Goal: Task Accomplishment & Management: Use online tool/utility

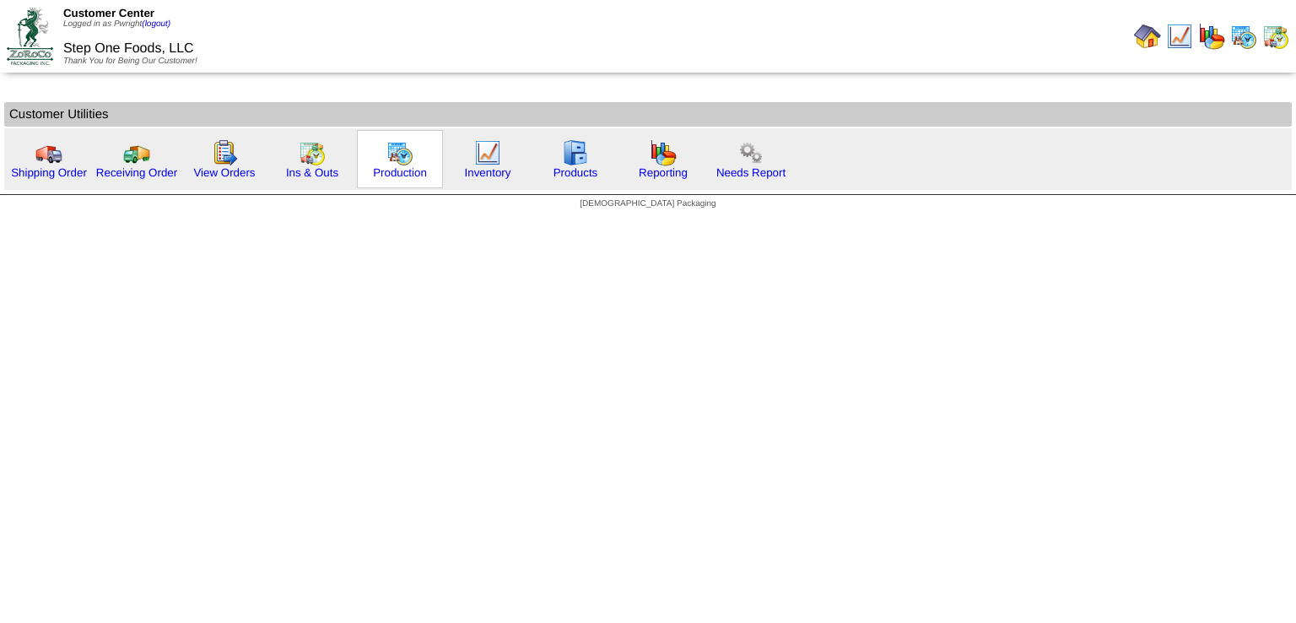
click at [397, 143] on img at bounding box center [399, 152] width 27 height 27
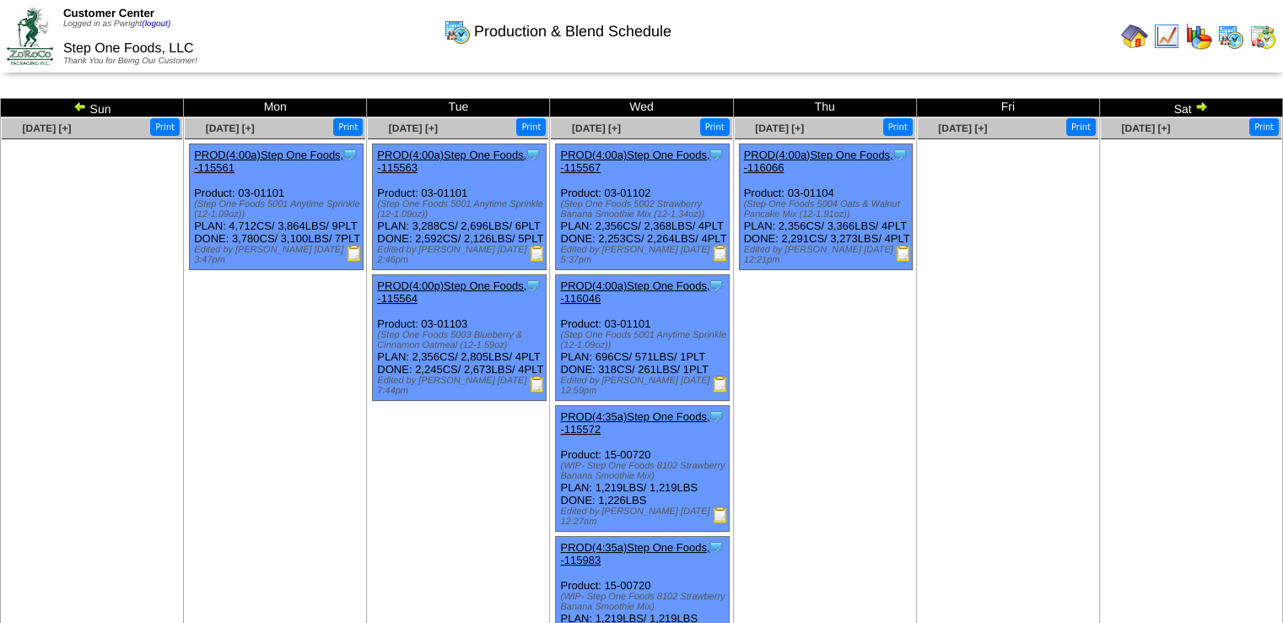
click at [1192, 105] on td "Sat" at bounding box center [1191, 108] width 183 height 19
click at [1198, 107] on img at bounding box center [1202, 107] width 14 height 14
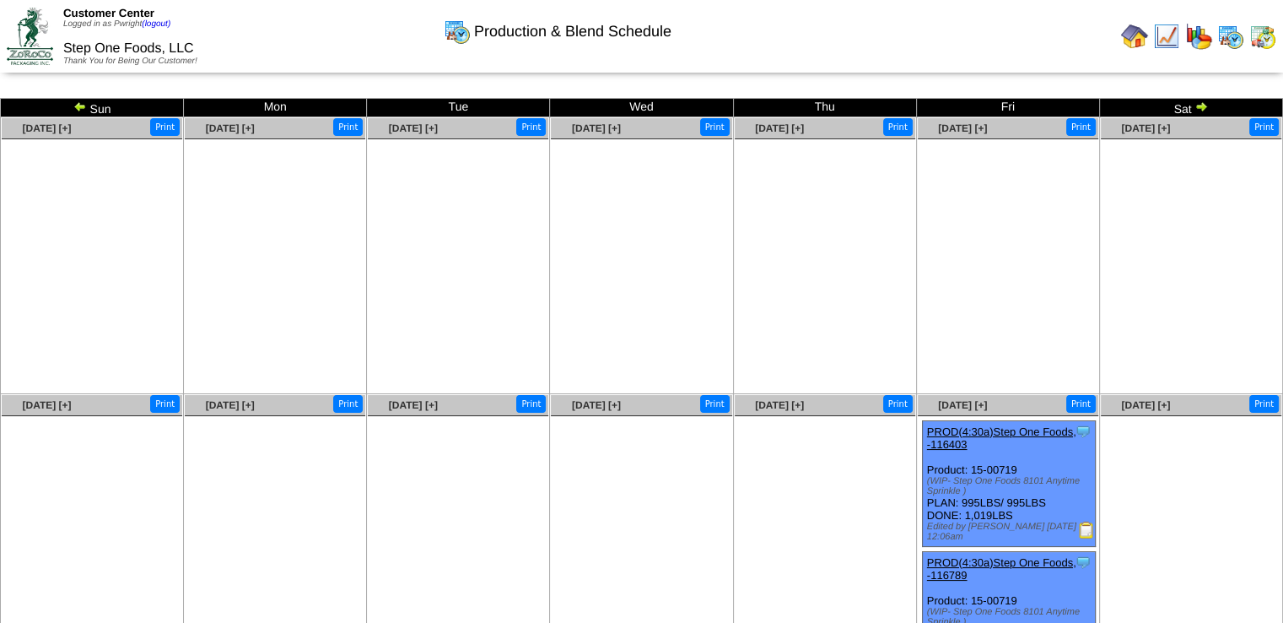
click at [1201, 107] on img at bounding box center [1202, 107] width 14 height 14
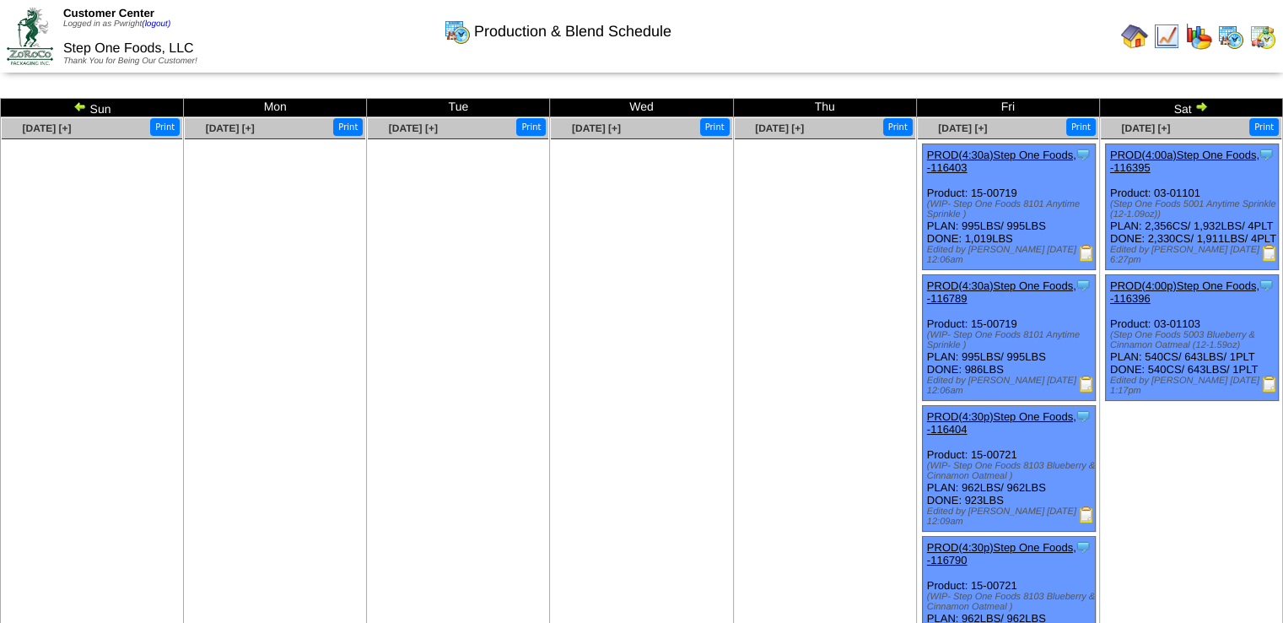
click at [1197, 103] on img at bounding box center [1202, 107] width 14 height 14
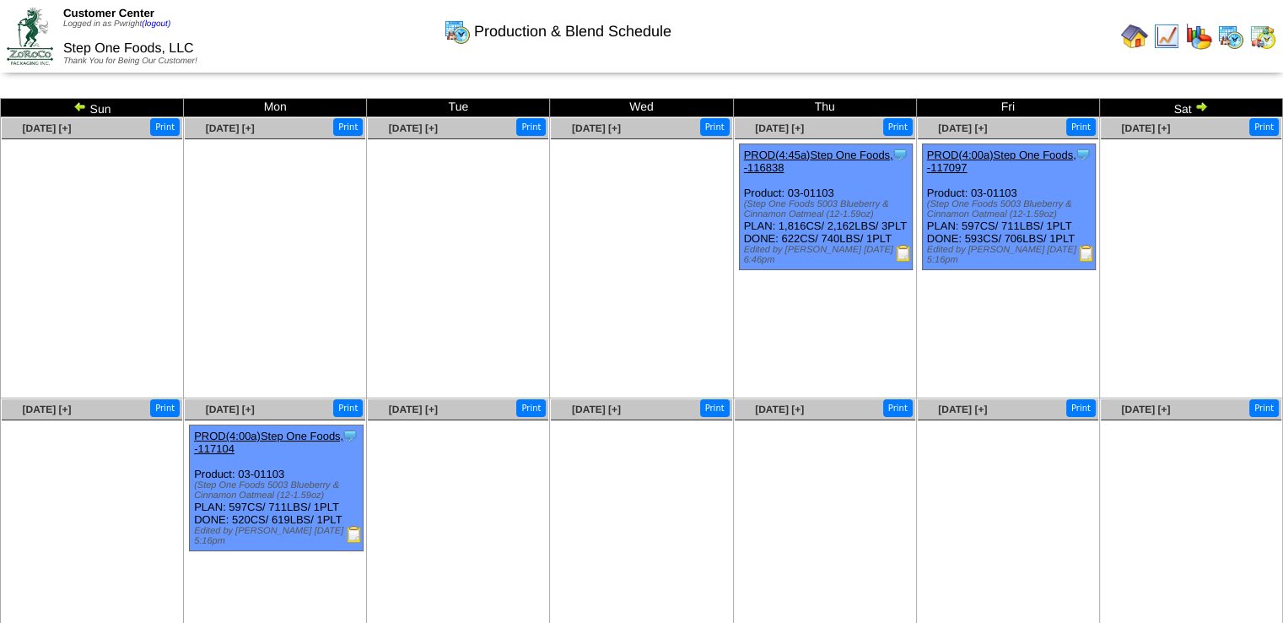
click at [81, 105] on img at bounding box center [80, 107] width 14 height 14
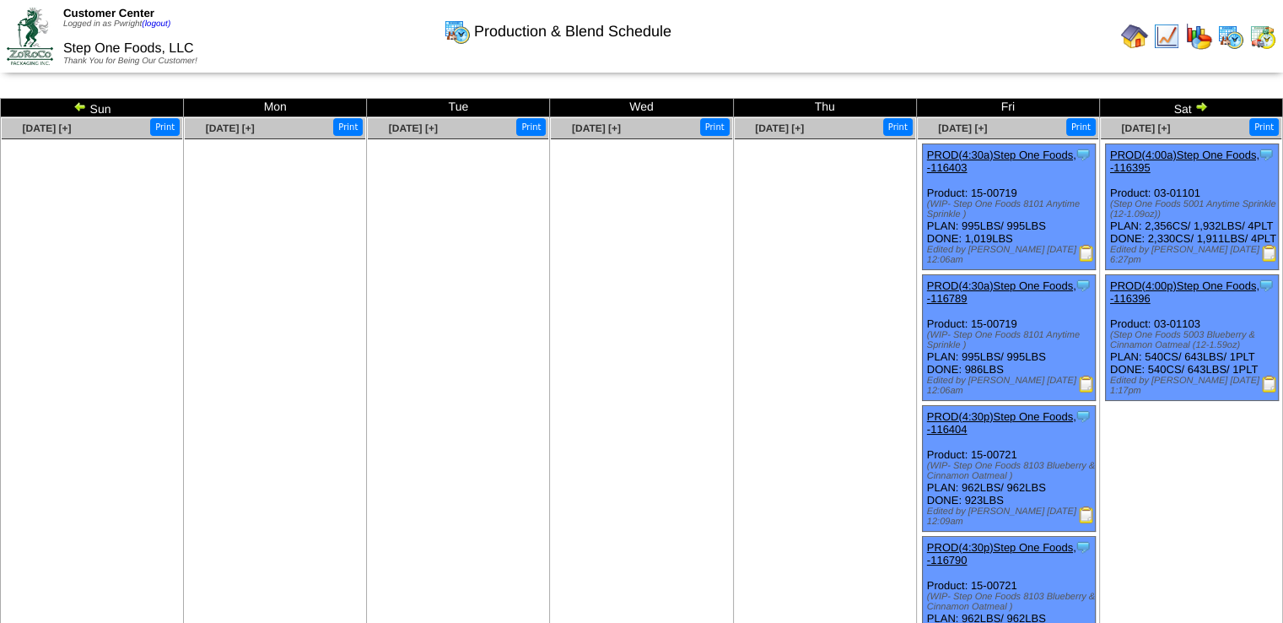
click at [1202, 104] on img at bounding box center [1202, 107] width 14 height 14
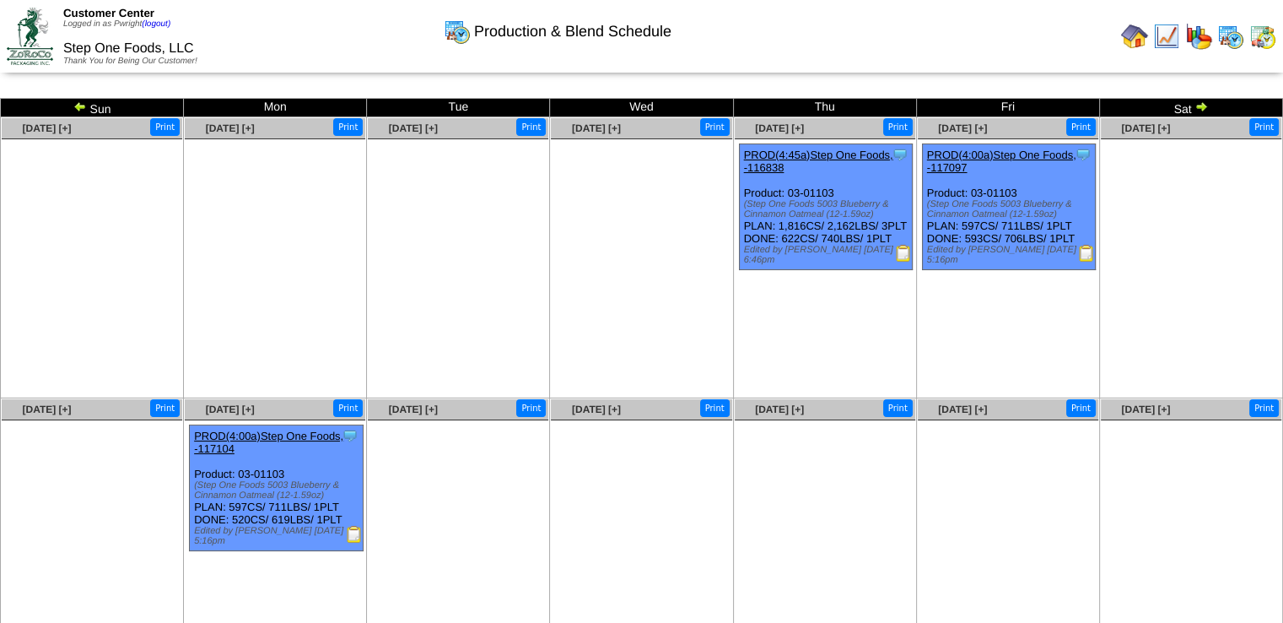
click at [354, 537] on img at bounding box center [354, 534] width 17 height 17
click at [904, 262] on img at bounding box center [903, 253] width 17 height 17
click at [1082, 257] on img at bounding box center [1086, 253] width 17 height 17
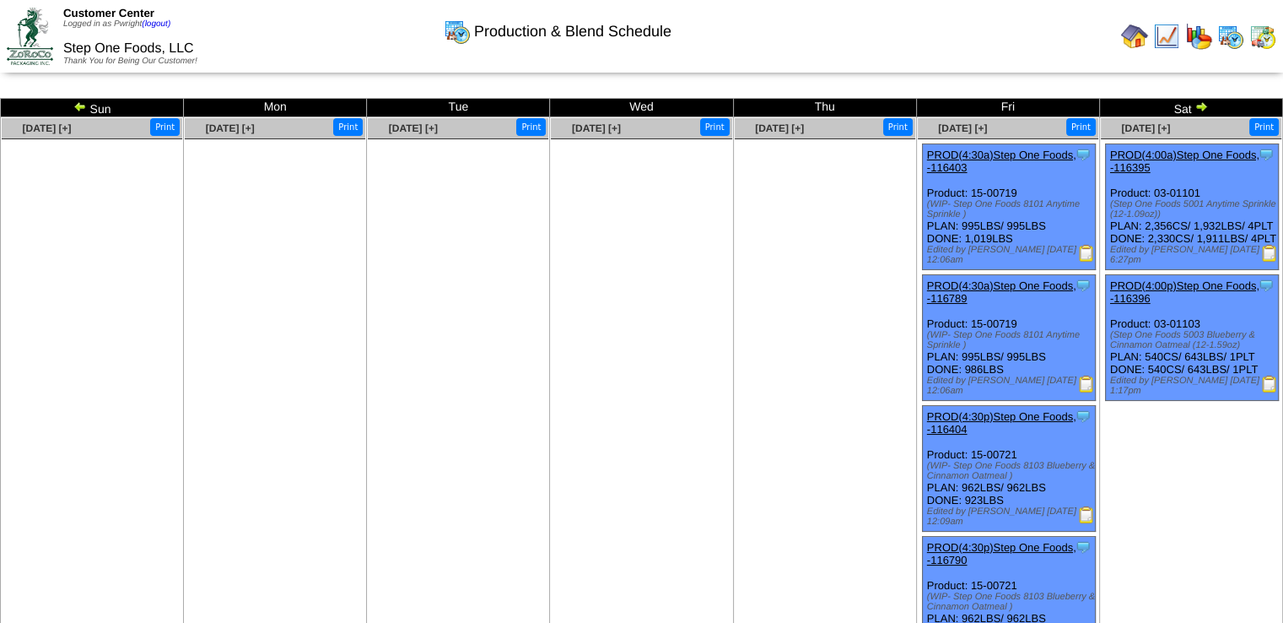
click at [1262, 262] on img at bounding box center [1270, 253] width 17 height 17
click at [1269, 392] on img at bounding box center [1270, 384] width 17 height 17
